Goal: Find contact information: Find contact information

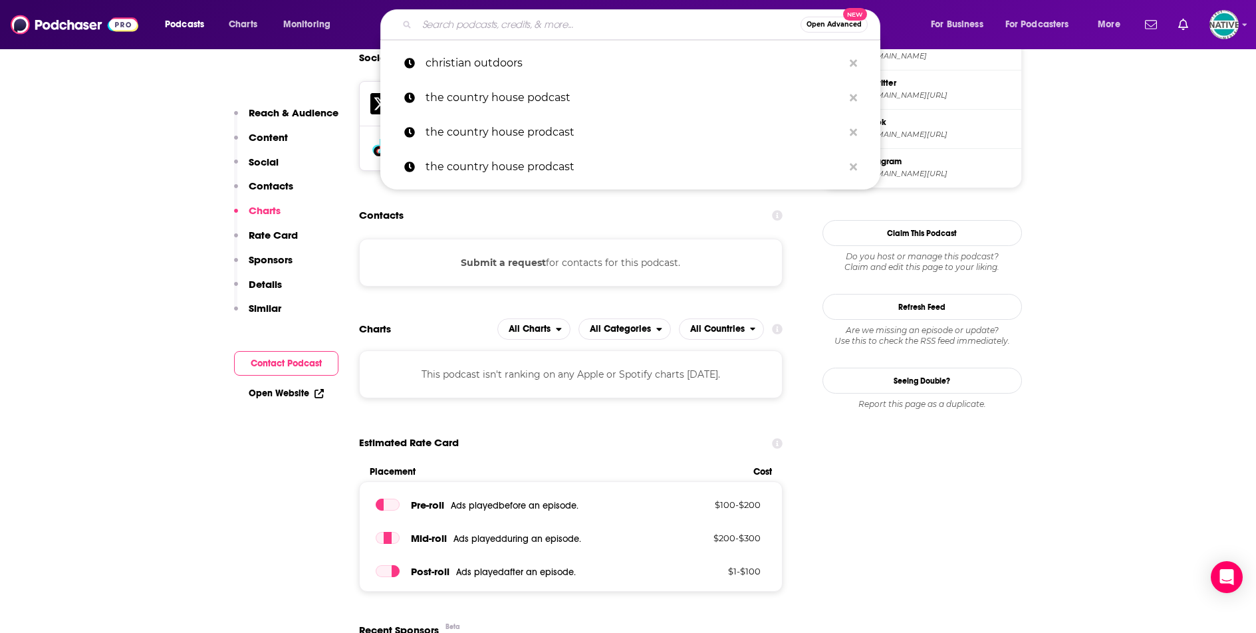
click at [439, 24] on input "Search podcasts, credits, & more..." at bounding box center [609, 24] width 384 height 21
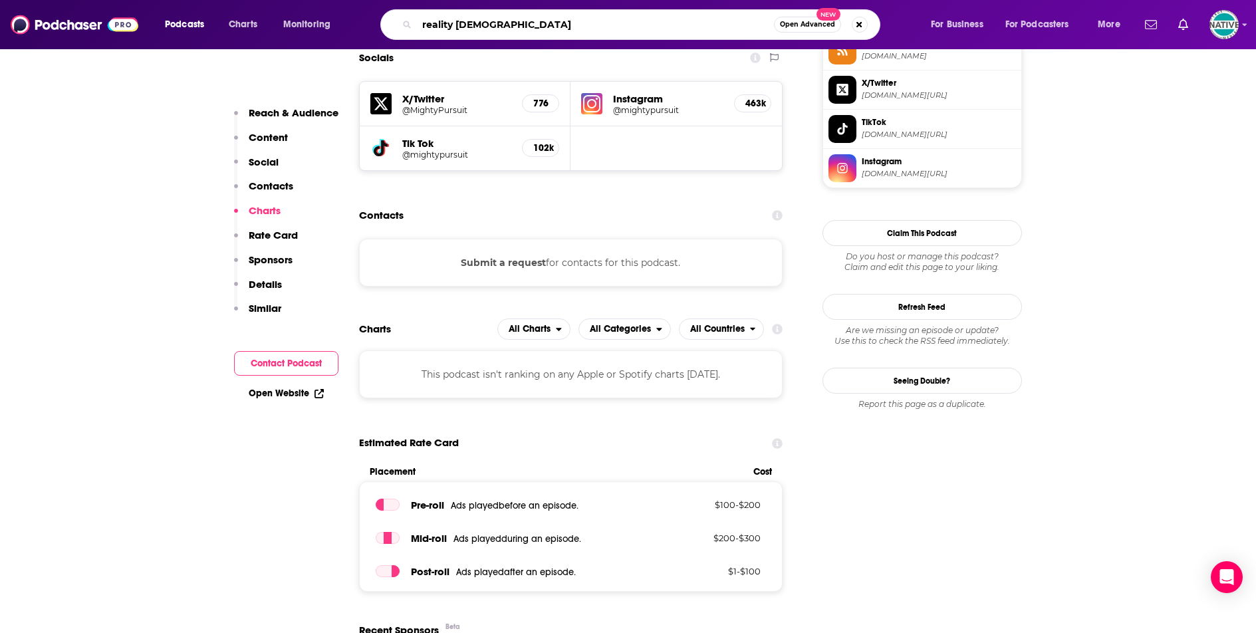
type input "reality gays"
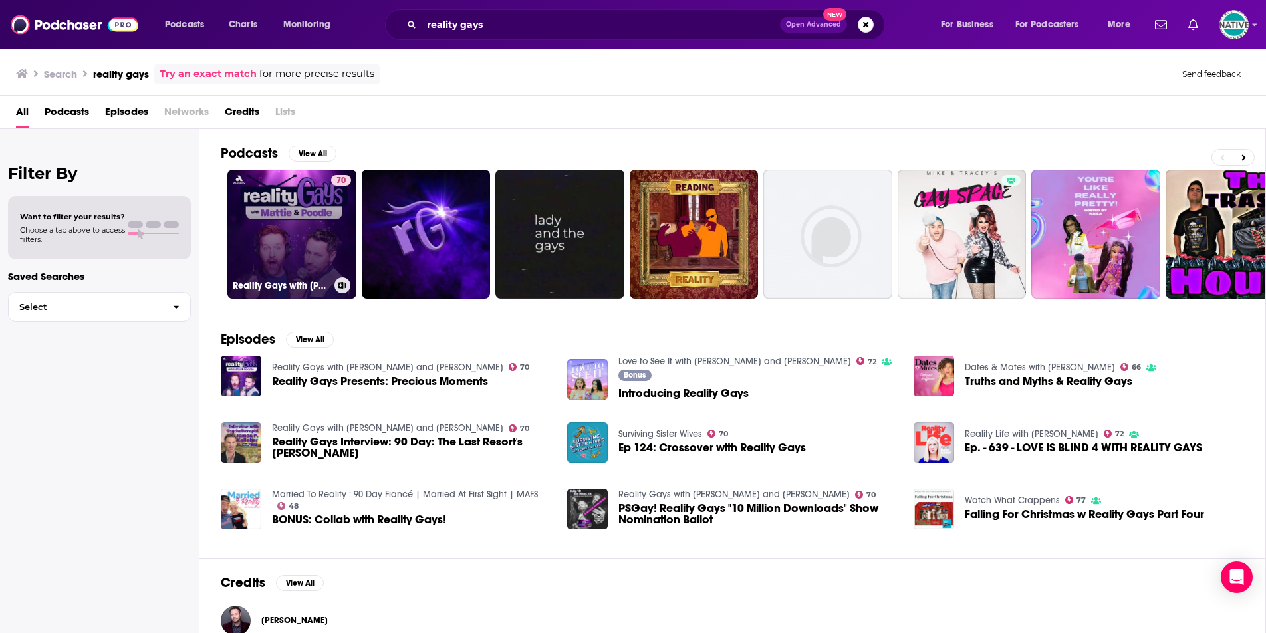
click at [281, 215] on link "70 Reality Gays with [PERSON_NAME] and [PERSON_NAME]" at bounding box center [291, 234] width 129 height 129
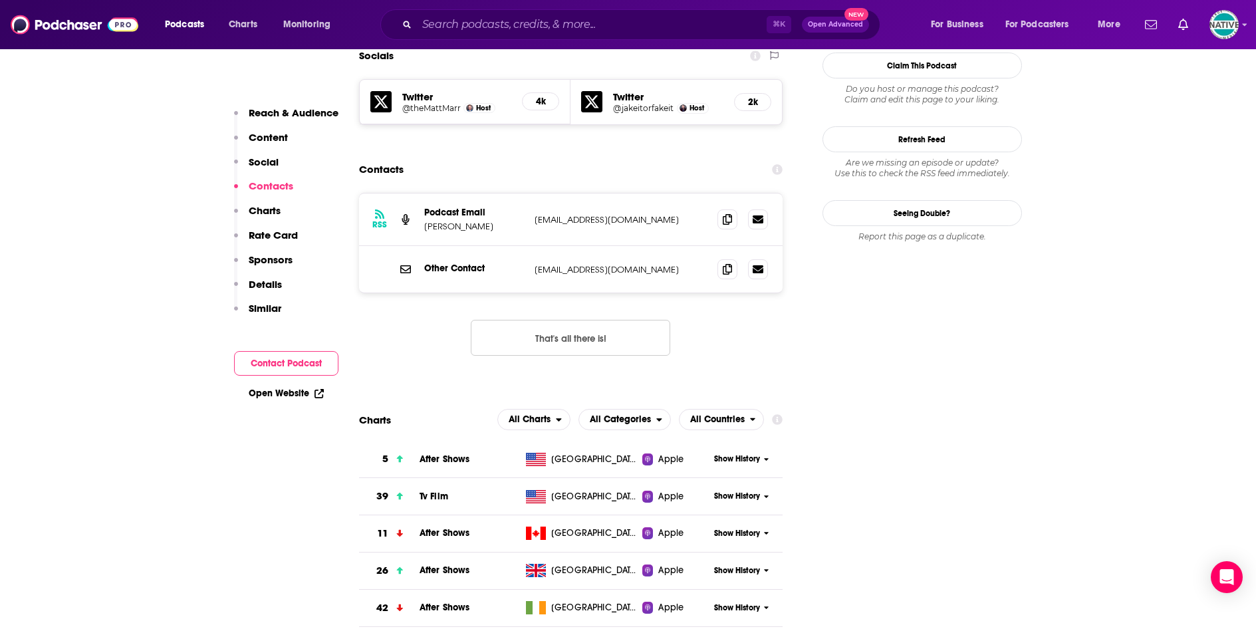
scroll to position [1190, 0]
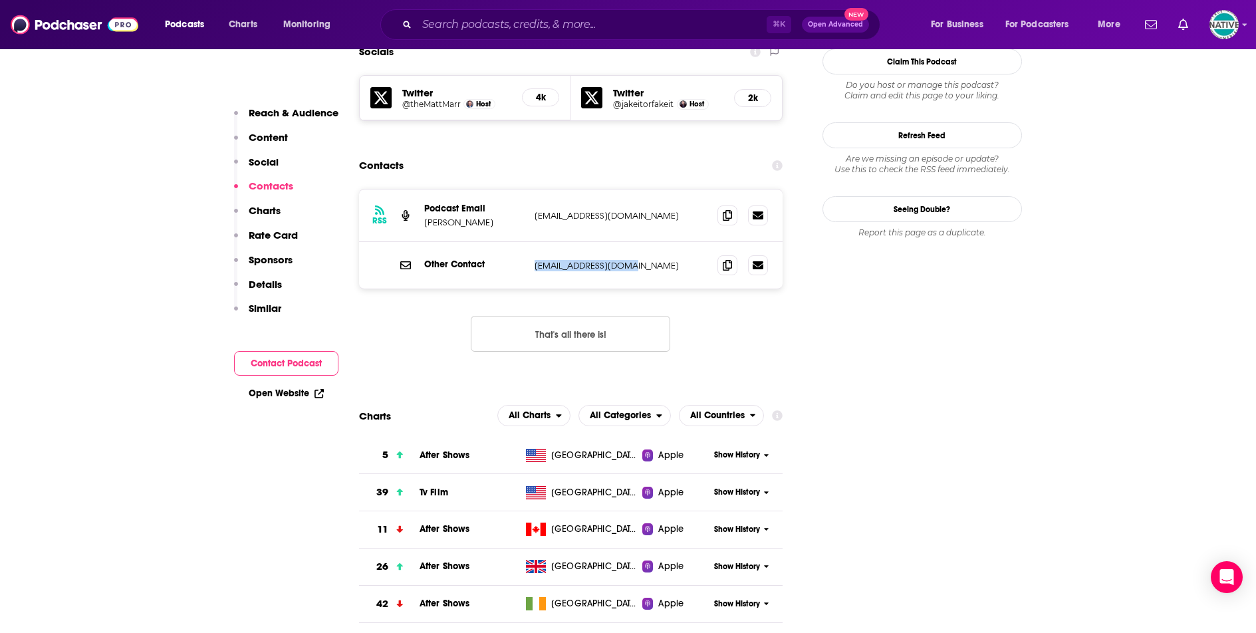
drag, startPoint x: 623, startPoint y: 203, endPoint x: 530, endPoint y: 205, distance: 93.7
click at [530, 242] on div "Other Contact [PERSON_NAME][EMAIL_ADDRESS][DOMAIN_NAME] [EMAIL_ADDRESS][DOMAIN_…" at bounding box center [571, 265] width 424 height 47
copy p "[EMAIL_ADDRESS][DOMAIN_NAME]"
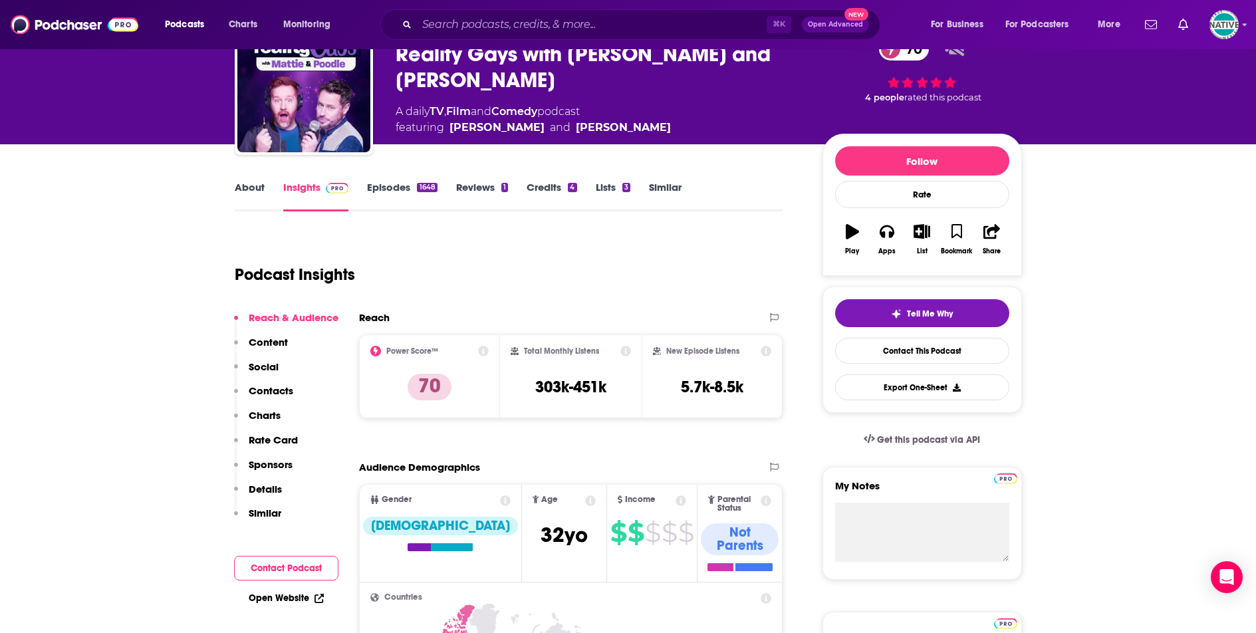
scroll to position [0, 0]
